Goal: Task Accomplishment & Management: Use online tool/utility

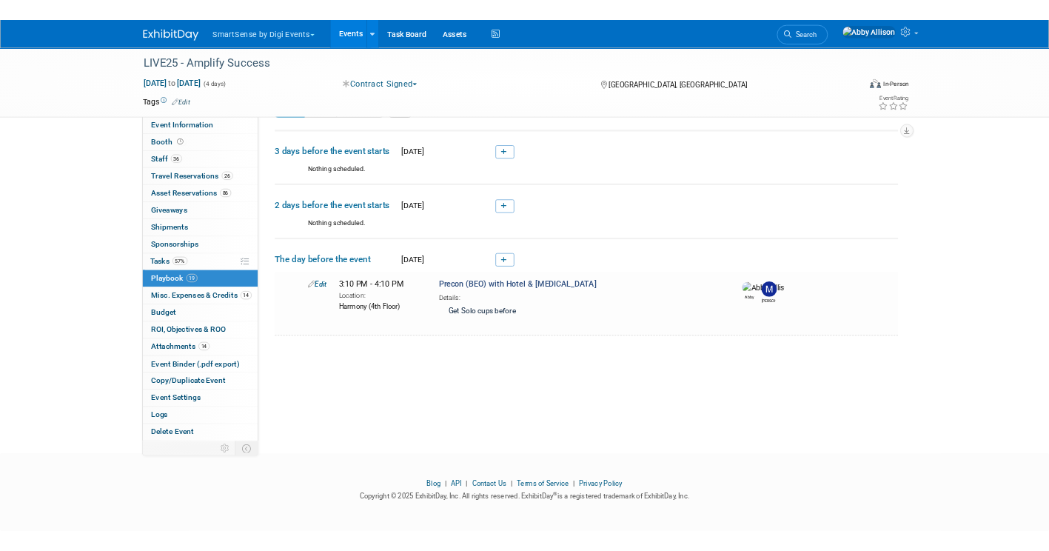
scroll to position [39, 0]
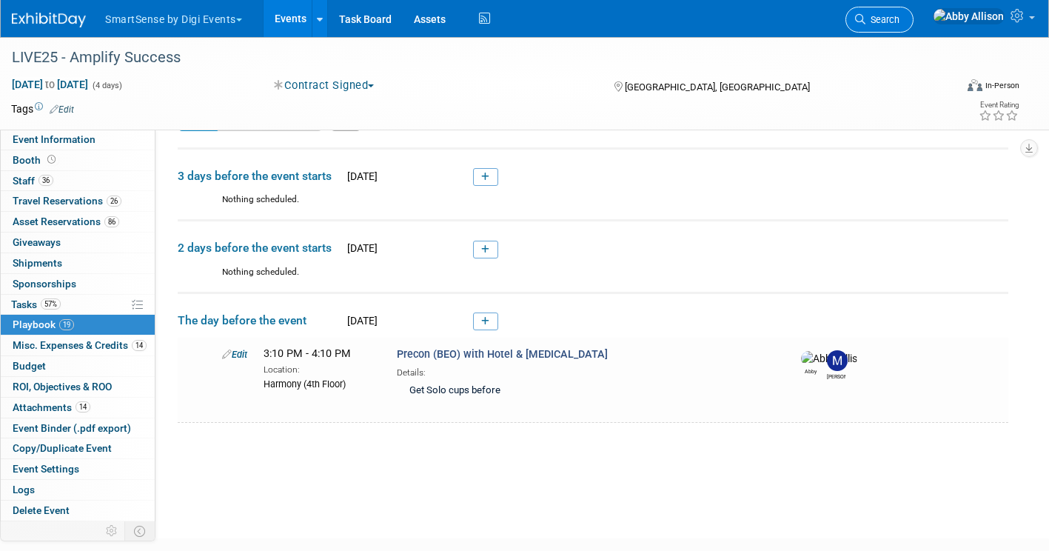
click at [913, 30] on link "Search" at bounding box center [879, 20] width 68 height 26
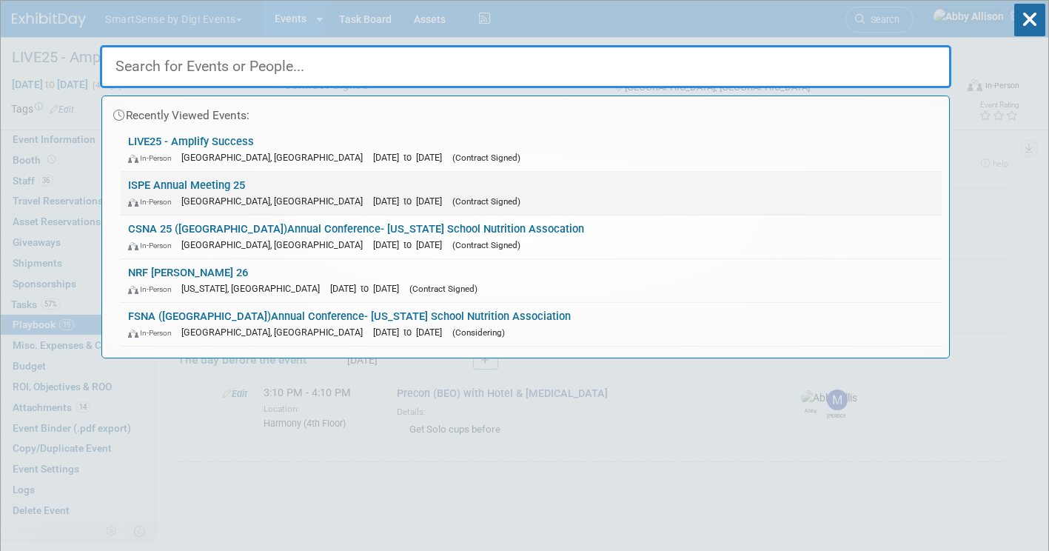
click at [257, 187] on link "ISPE Annual Meeting 25 In-Person [GEOGRAPHIC_DATA], [GEOGRAPHIC_DATA] [DATE] to…" at bounding box center [531, 193] width 821 height 43
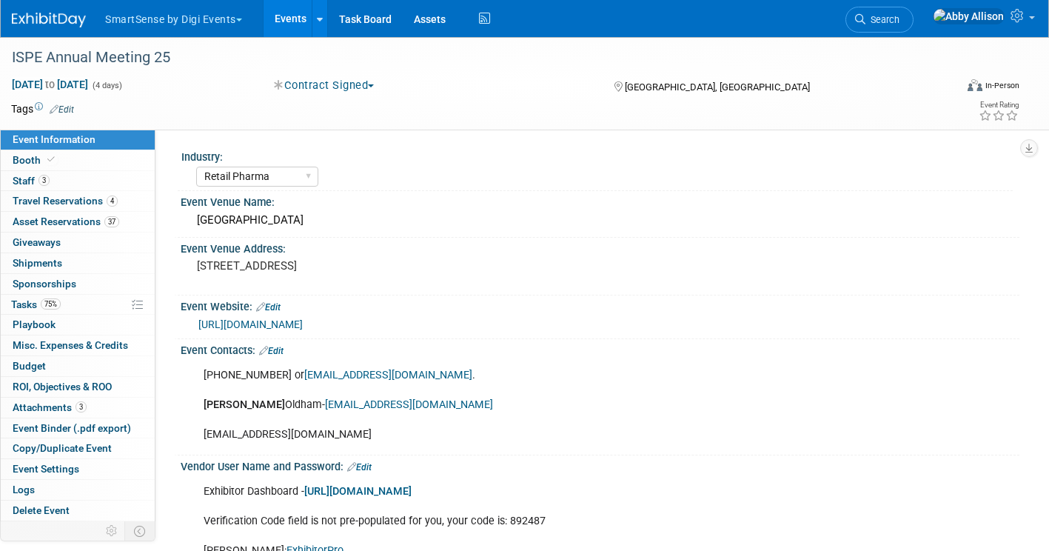
select select "Retail Pharma"
click at [93, 217] on span "Asset Reservations 37" at bounding box center [66, 221] width 107 height 12
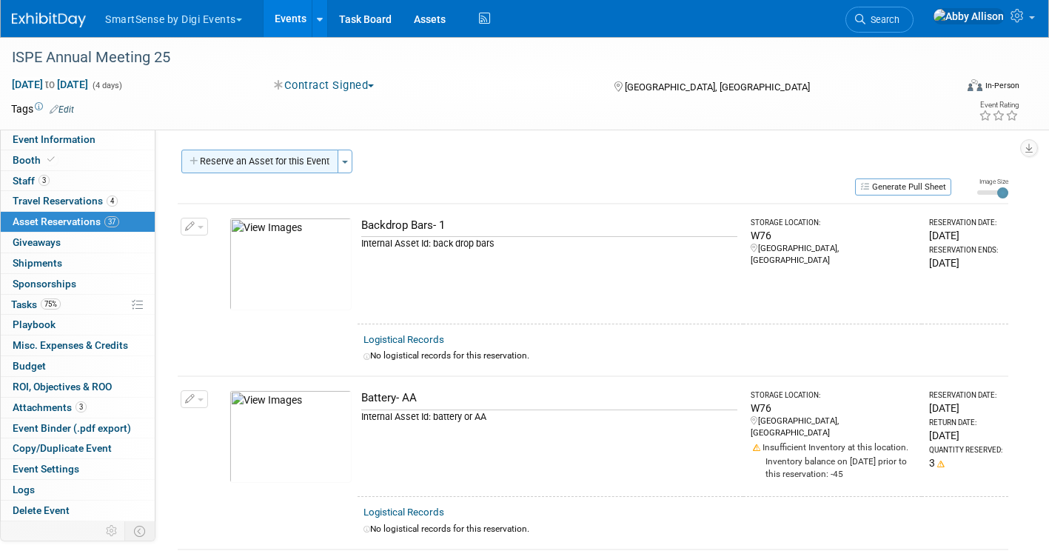
click at [338, 159] on button "Reserve an Asset for this Event" at bounding box center [259, 162] width 157 height 24
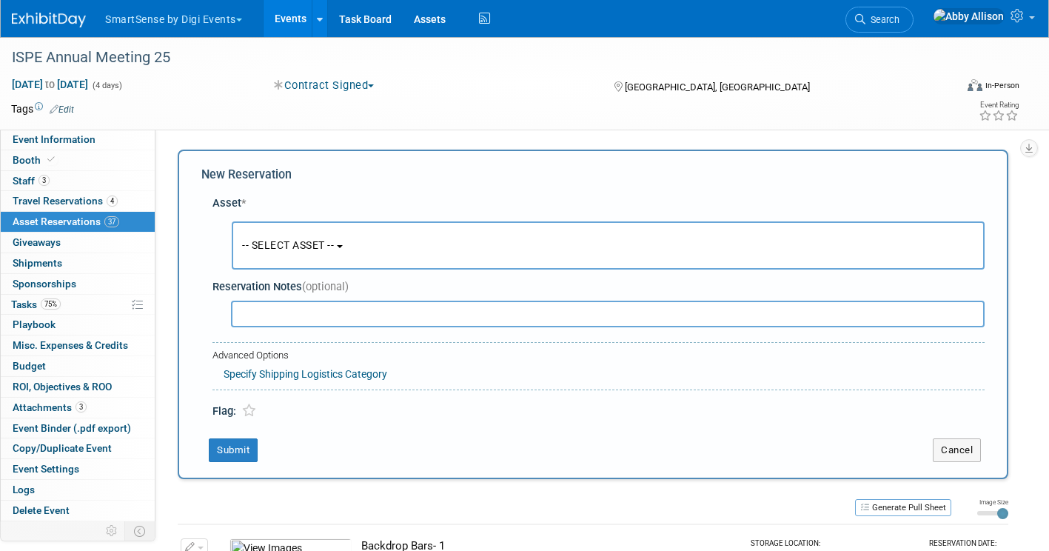
scroll to position [14, 0]
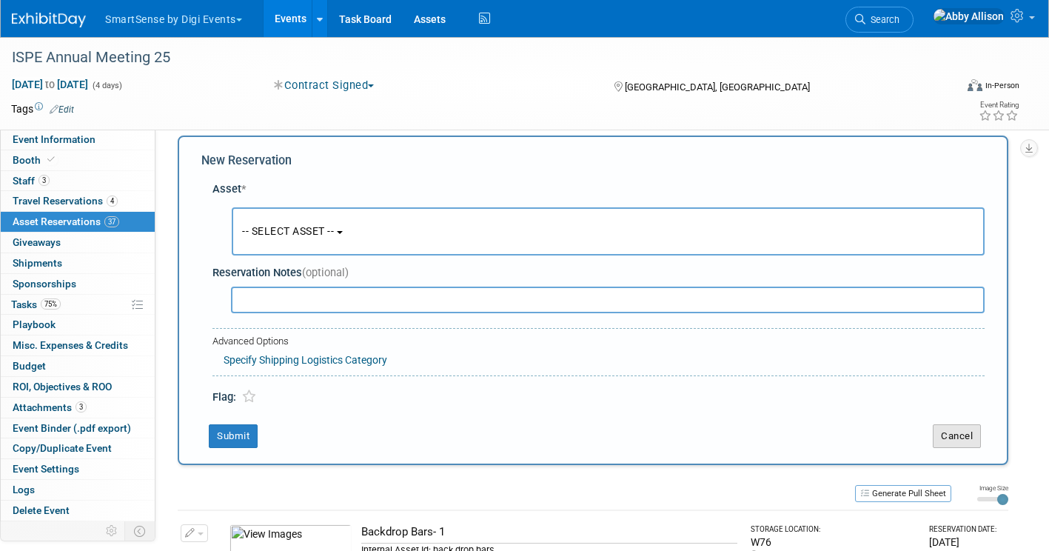
click at [972, 436] on button "Cancel" at bounding box center [957, 436] width 48 height 24
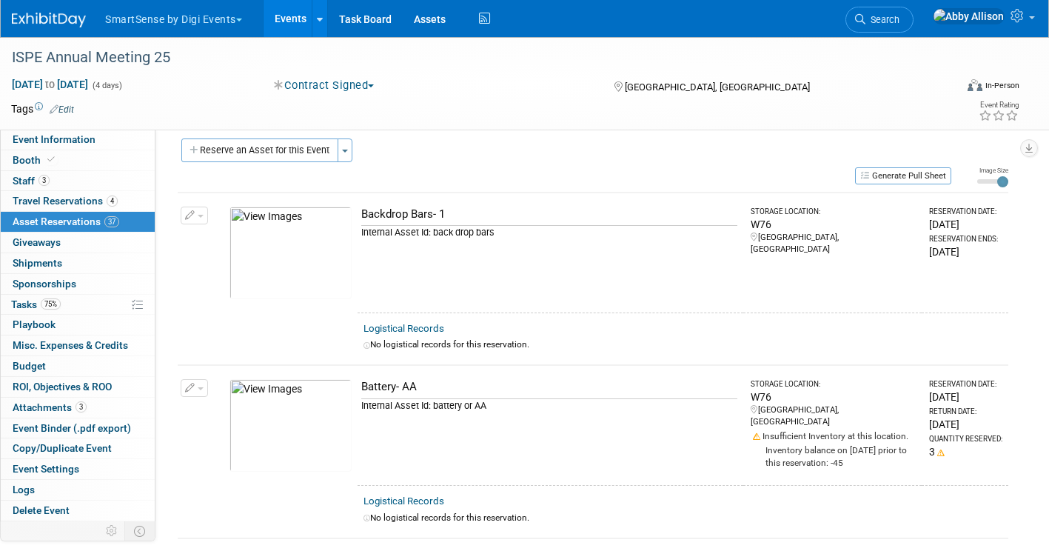
scroll to position [0, 0]
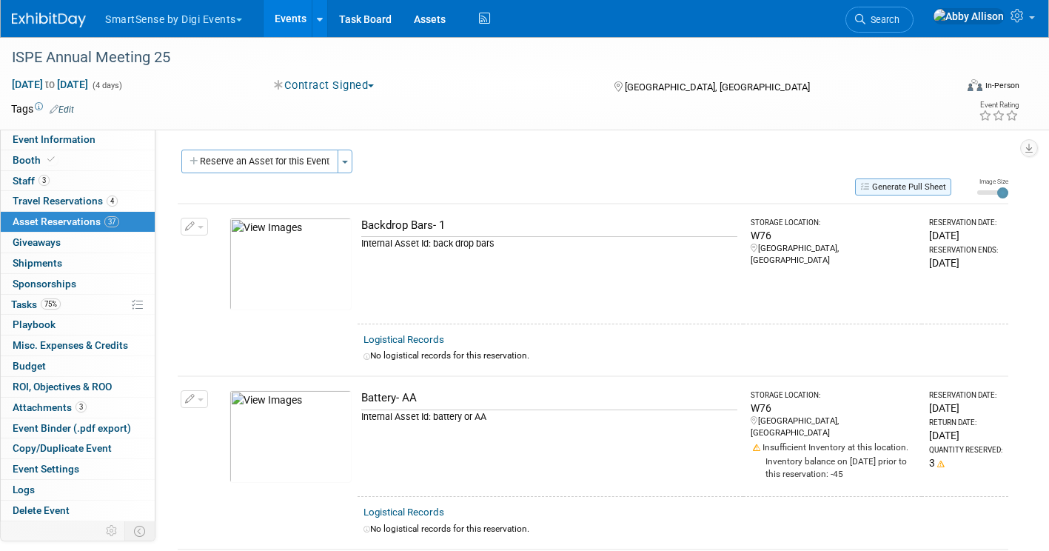
click at [923, 186] on button "Generate Pull Sheet" at bounding box center [903, 186] width 96 height 17
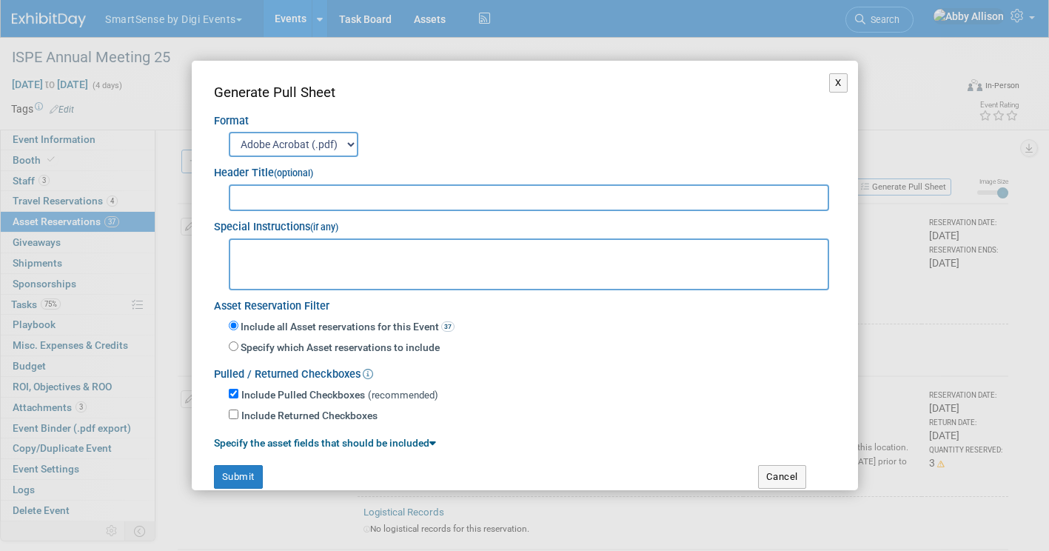
click at [336, 144] on select "Adobe Acrobat (.pdf) MS-Word (.docx)" at bounding box center [294, 144] width 130 height 25
select select "docx"
click at [229, 132] on select "Adobe Acrobat (.pdf) MS-Word (.docx)" at bounding box center [294, 144] width 130 height 25
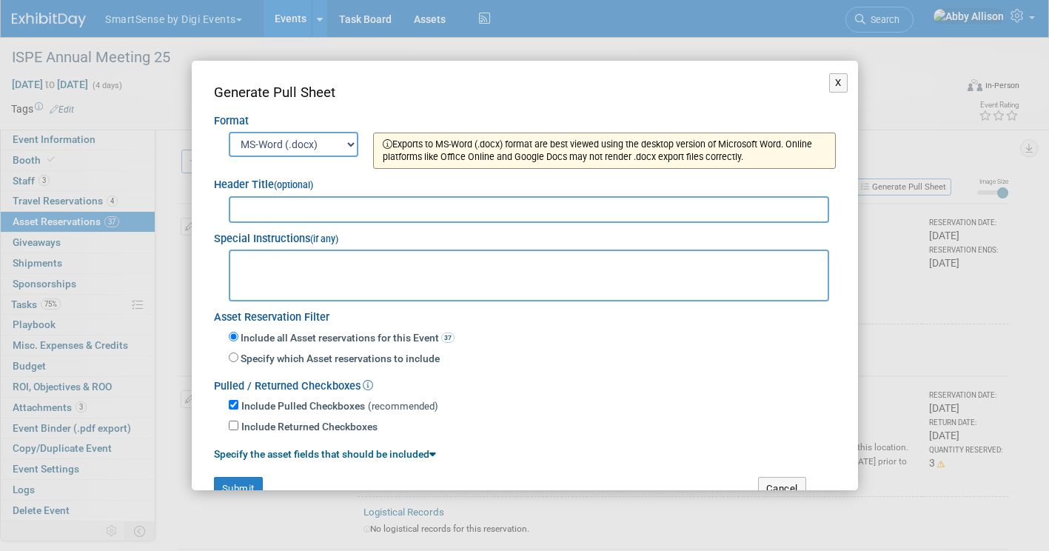
scroll to position [30, 0]
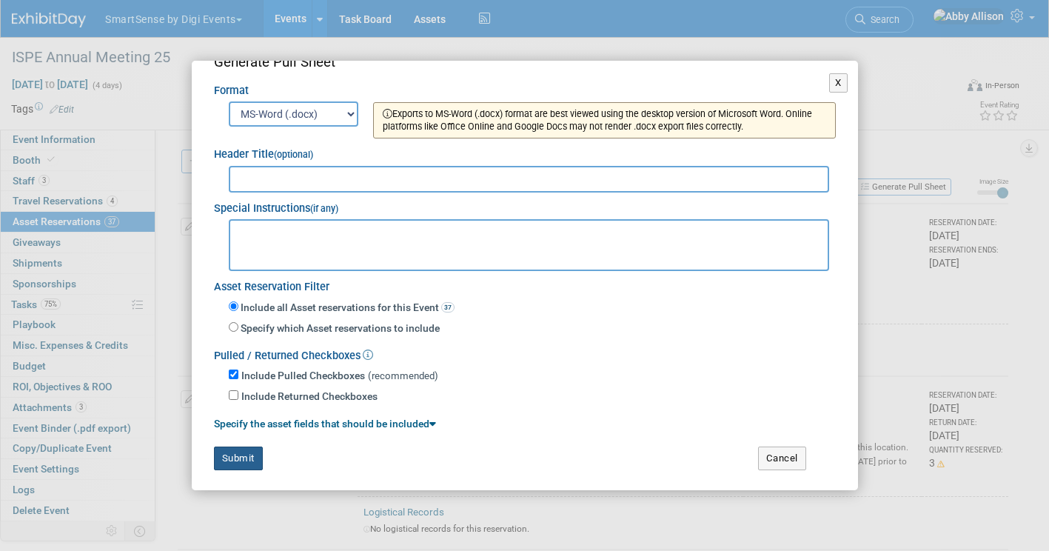
click at [235, 462] on button "Submit" at bounding box center [238, 458] width 49 height 24
